Goal: Task Accomplishment & Management: Manage account settings

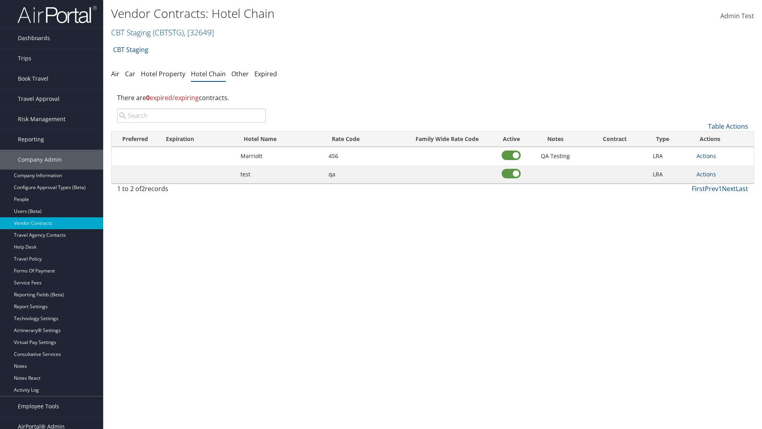
click at [191, 115] on input "search" at bounding box center [191, 115] width 149 height 14
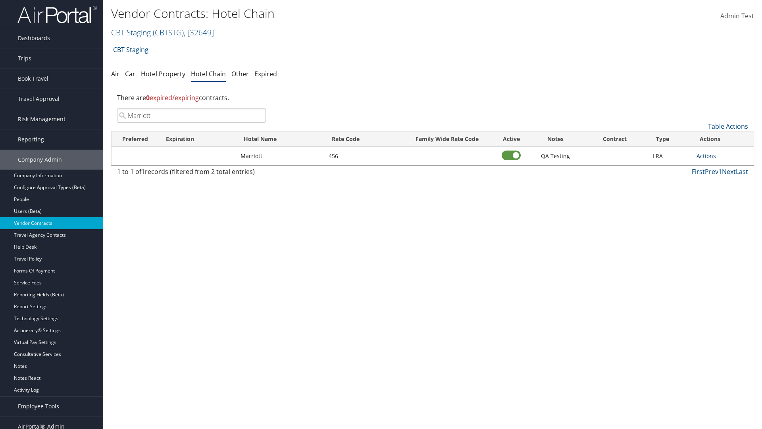
type input "Marriott"
click at [706, 156] on link "Actions" at bounding box center [705, 156] width 19 height 8
click at [715, 194] on link "Delete" at bounding box center [715, 194] width 36 height 13
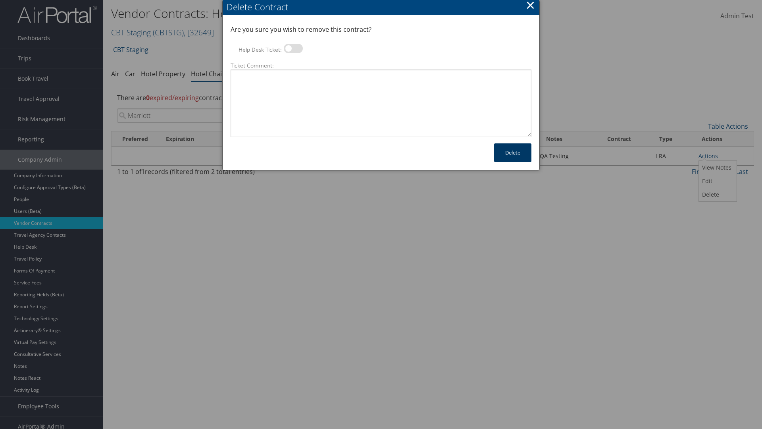
click at [513, 152] on button "Delete" at bounding box center [512, 152] width 37 height 19
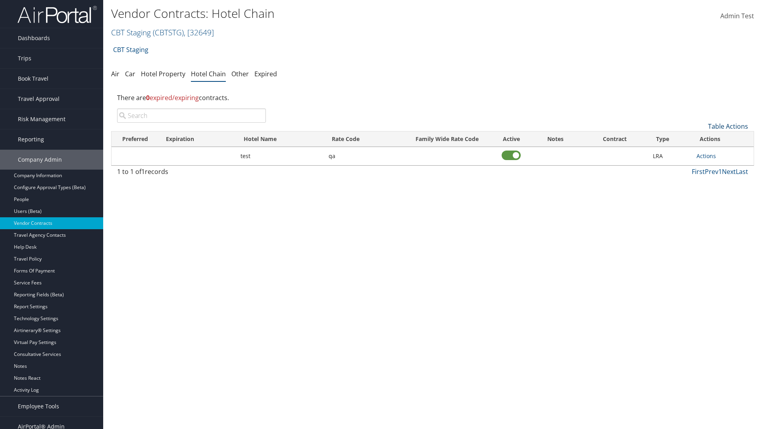
click at [728, 126] on link "Table Actions" at bounding box center [728, 126] width 40 height 9
click at [701, 138] on link "Add New Contract" at bounding box center [701, 138] width 104 height 13
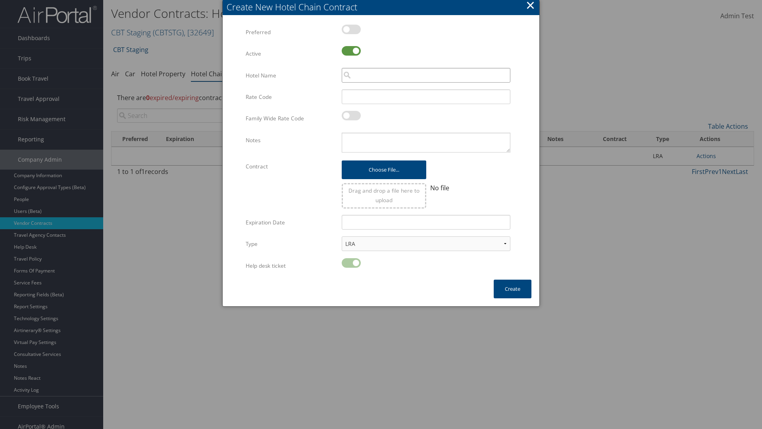
click at [426, 75] on input "search" at bounding box center [426, 75] width 169 height 15
type input "Marriott"
type input "456"
type textarea "QA Testing"
click at [512, 288] on button "Create" at bounding box center [513, 288] width 38 height 19
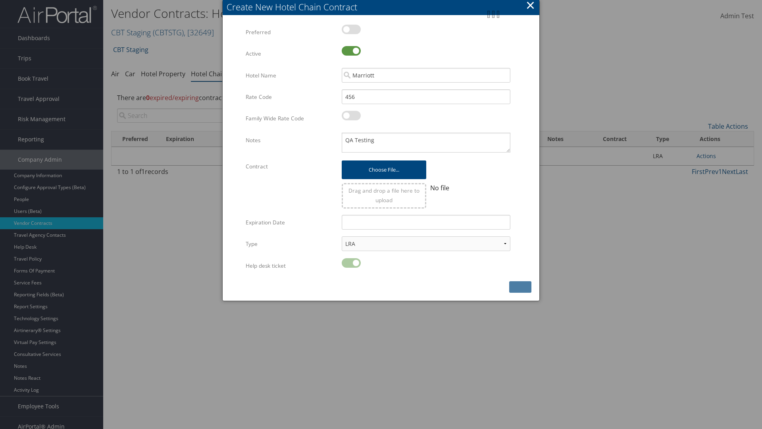
scroll to position [8, 0]
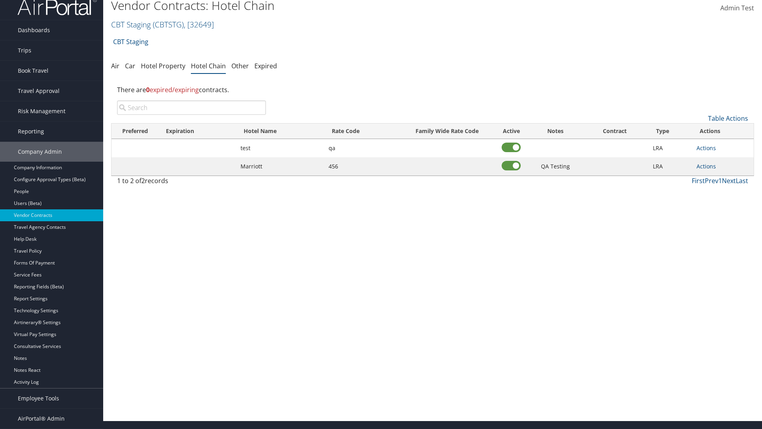
click at [191, 115] on input "search" at bounding box center [191, 107] width 149 height 14
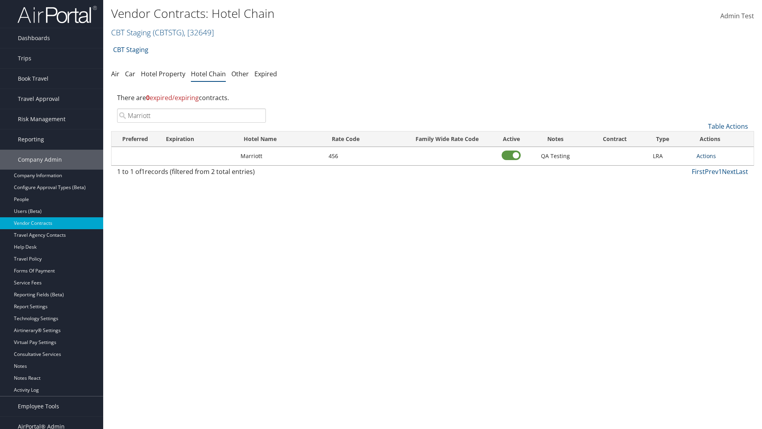
type input "Marriott"
click at [706, 156] on link "Actions" at bounding box center [705, 156] width 19 height 8
click at [715, 167] on link "View Notes" at bounding box center [715, 167] width 36 height 13
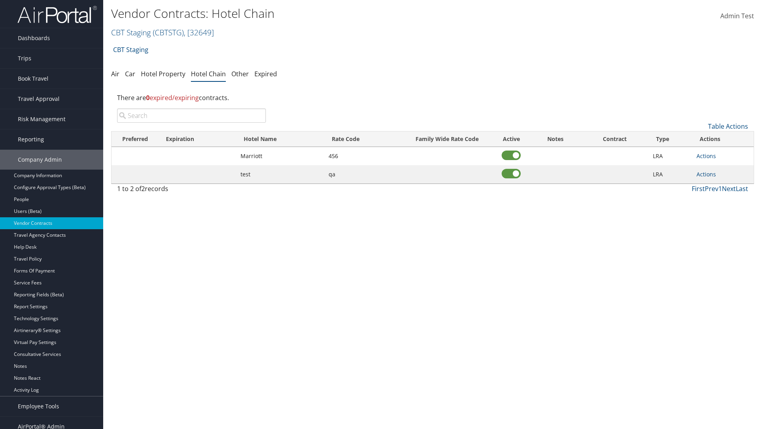
click at [191, 115] on input "search" at bounding box center [191, 115] width 149 height 14
type input "Marriott"
